Goal: Transaction & Acquisition: Purchase product/service

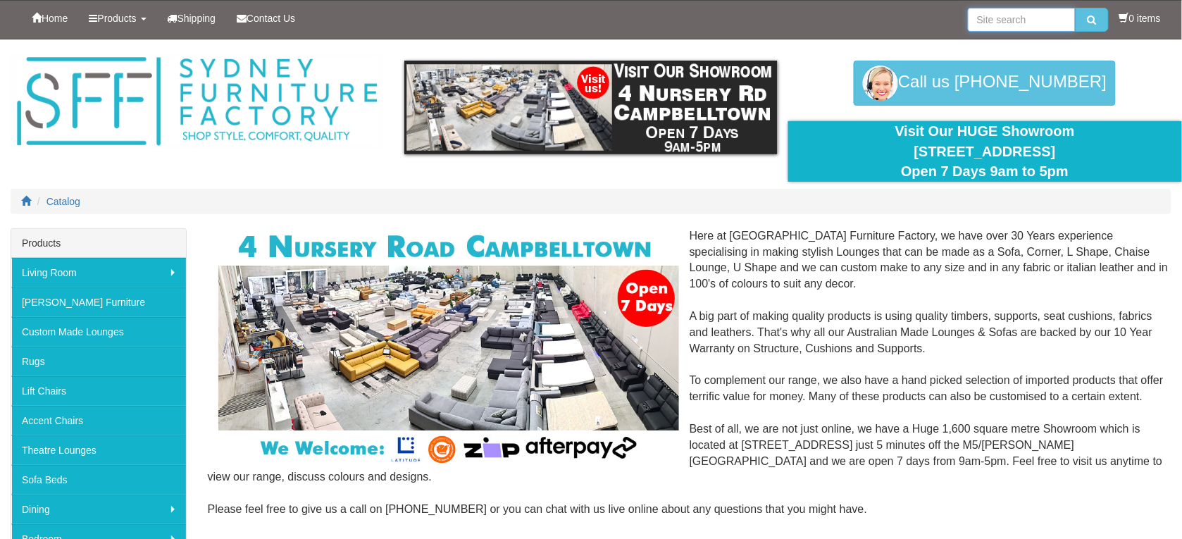
click at [995, 25] on input "search" at bounding box center [1022, 20] width 108 height 24
type input "armchair"
click at [1093, 13] on button "submit" at bounding box center [1092, 20] width 33 height 24
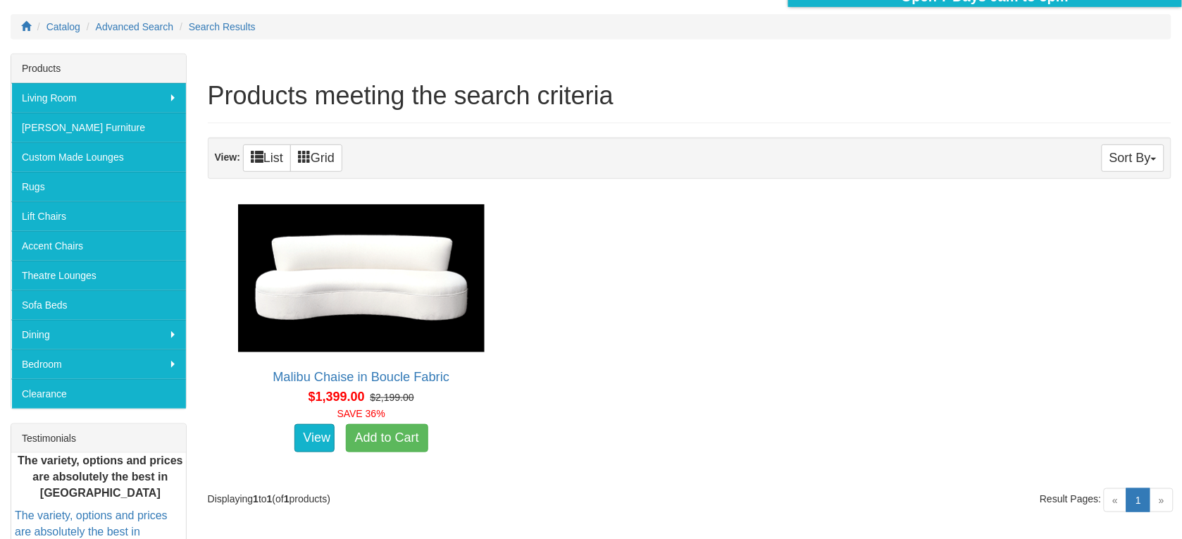
scroll to position [176, 0]
